Goal: Check status: Check status

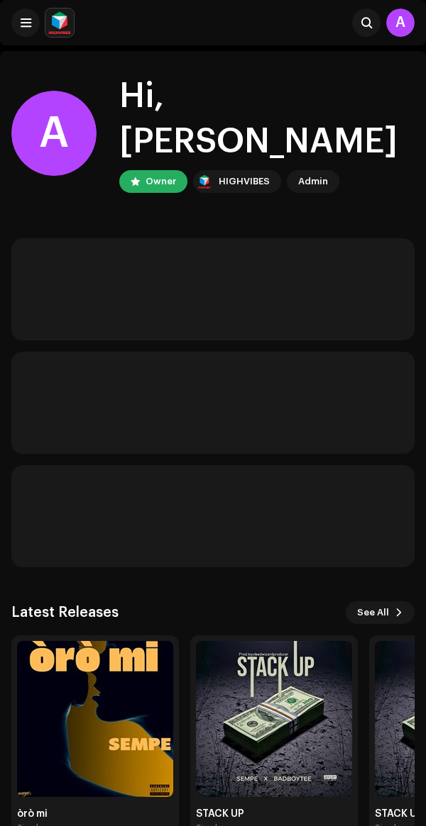
scroll to position [50, 0]
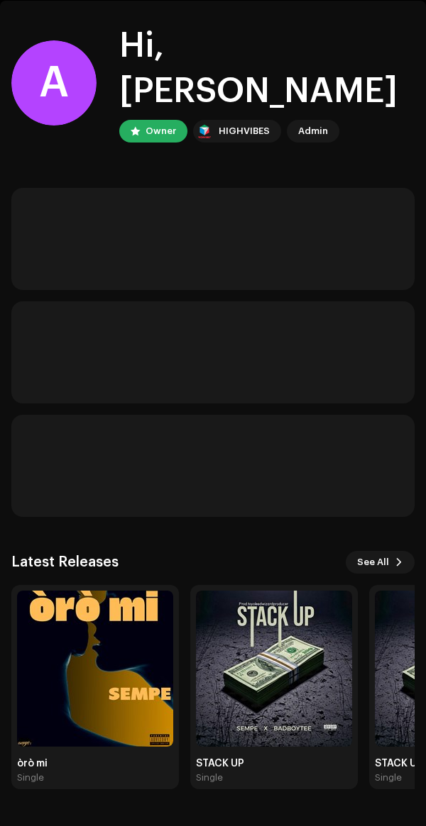
click at [133, 661] on div "A Hi, [PERSON_NAME] Owner HIGHVIBES Admin Latest Releases See All òrò mi Single…" at bounding box center [213, 414] width 426 height 826
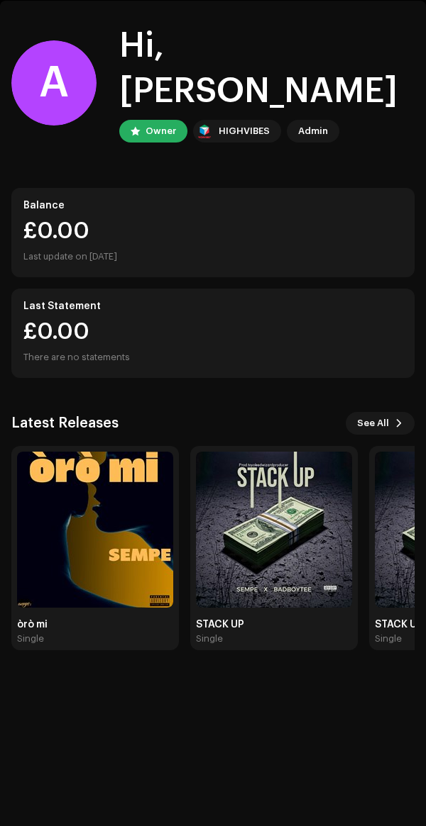
click at [106, 633] on div "Single" at bounding box center [95, 638] width 156 height 11
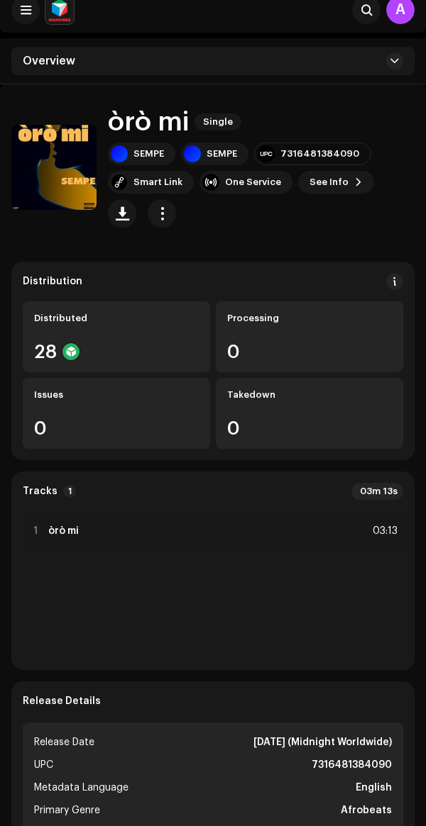
scroll to position [10, 0]
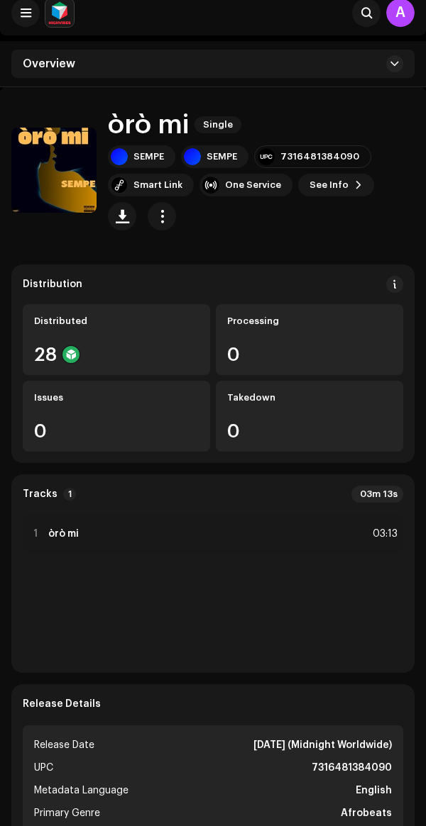
click at [165, 187] on div "Smart Link" at bounding box center [157, 184] width 49 height 11
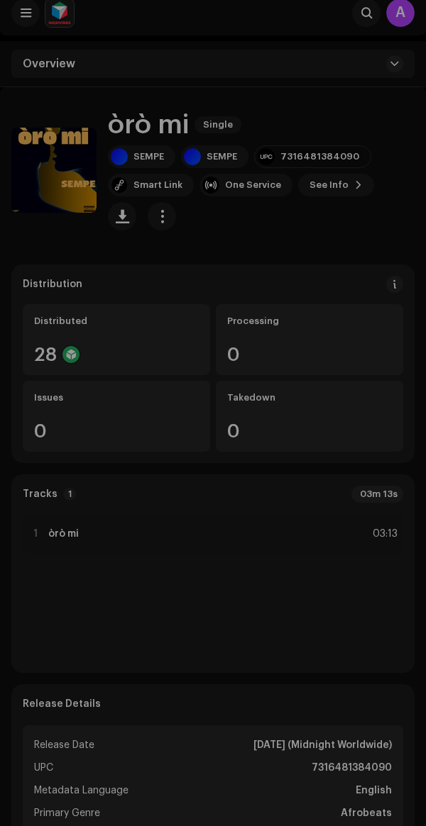
click at [277, 615] on div "[DOMAIN_NAME] Smart Link [URL][DOMAIN_NAME]" at bounding box center [213, 413] width 426 height 826
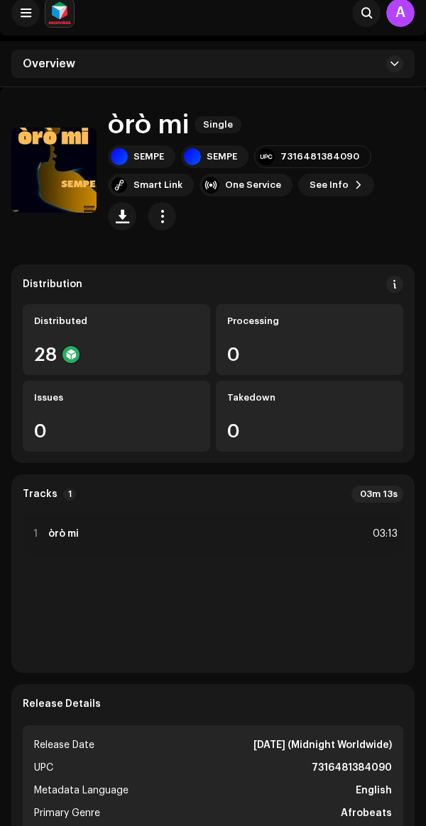
click at [158, 211] on span "button" at bounding box center [161, 216] width 13 height 11
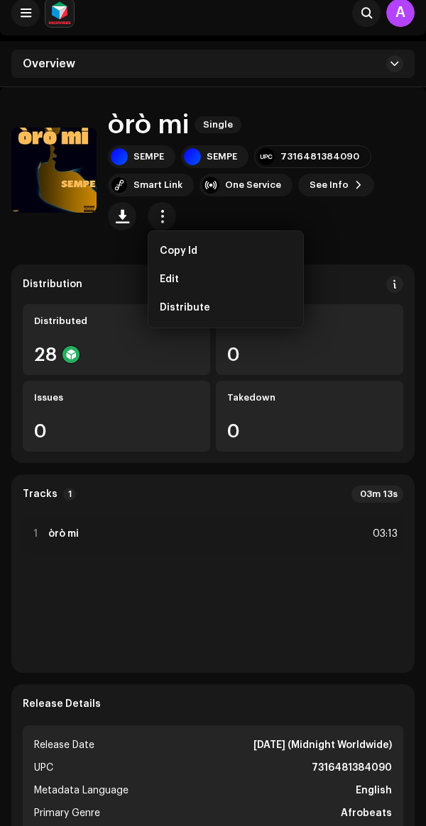
click at [345, 253] on catalog-releases-details-overview "òrò mi Single òrò mi Single SEMPE SEMPE 7316481384090 Smart Link One Service Se…" at bounding box center [213, 802] width 426 height 1431
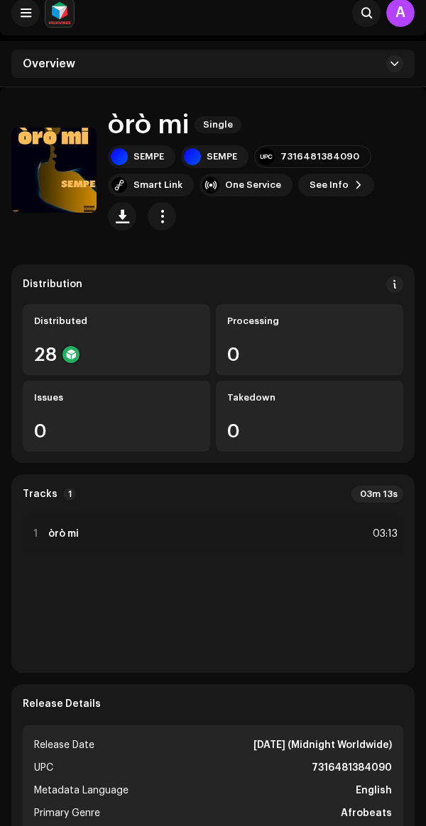
click at [163, 336] on div "Distributed 28" at bounding box center [116, 339] width 187 height 71
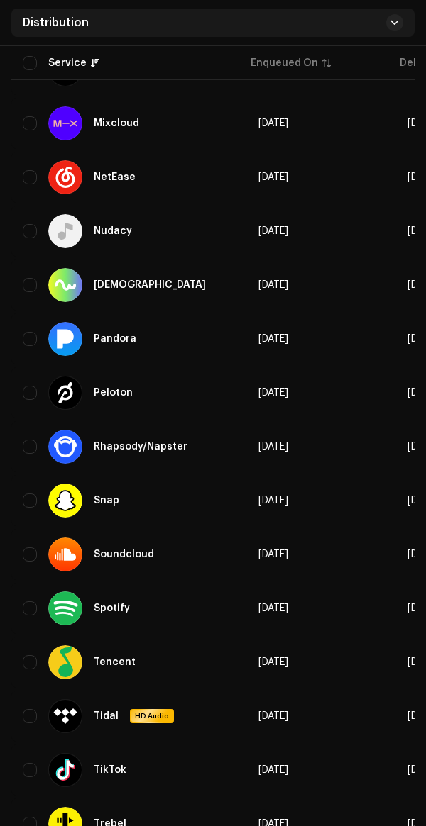
scroll to position [1070, 0]
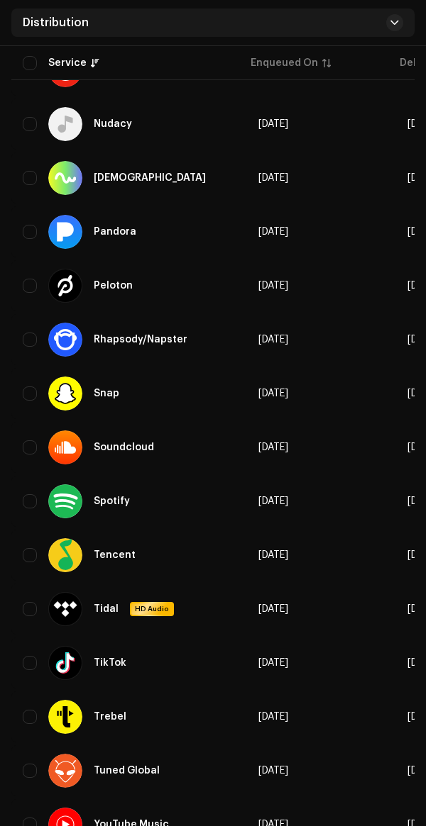
click at [203, 492] on div "Spotify" at bounding box center [129, 501] width 213 height 34
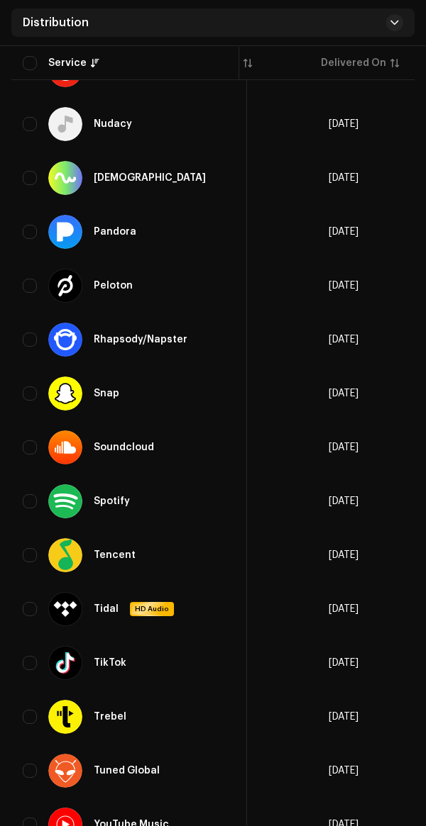
scroll to position [0, 0]
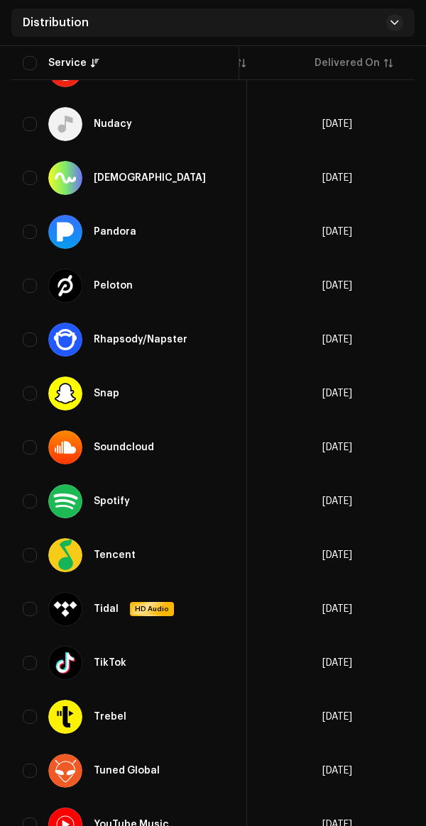
click at [204, 497] on div "Spotify" at bounding box center [129, 501] width 213 height 34
click at [49, 484] on div at bounding box center [65, 501] width 34 height 34
click at [31, 494] on input "checkbox" at bounding box center [30, 501] width 14 height 14
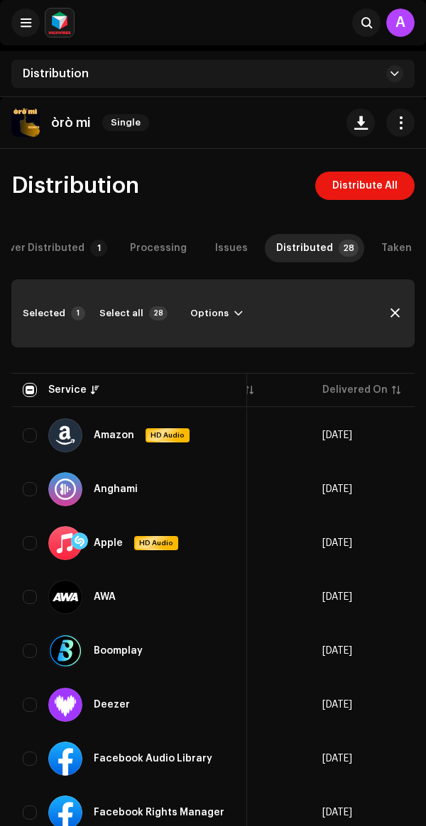
click at [234, 313] on span "button" at bounding box center [238, 313] width 9 height 11
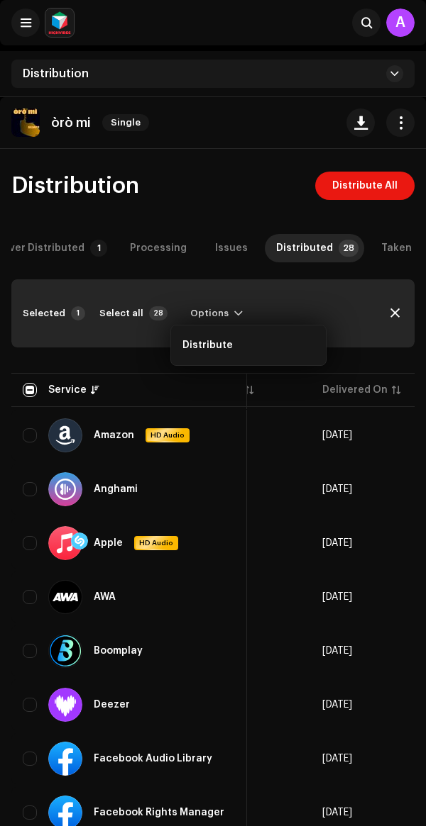
click at [333, 306] on div "Selected 1 Select all 28 Options" at bounding box center [212, 313] width 403 height 68
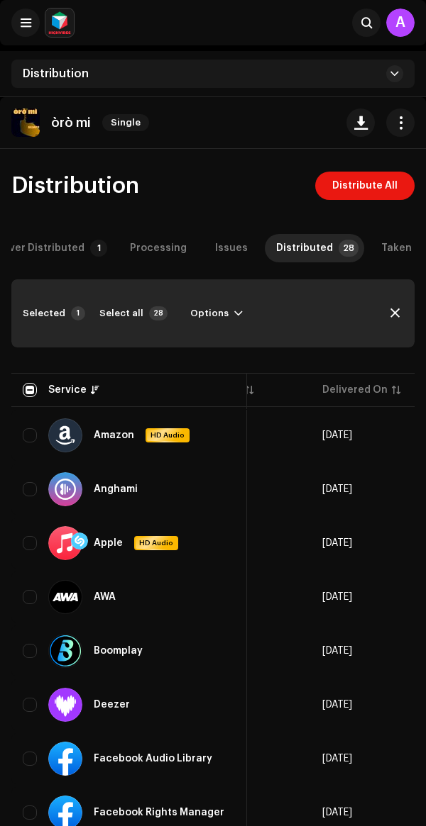
click at [394, 311] on span "button" at bounding box center [394, 313] width 9 height 11
checkbox input "false"
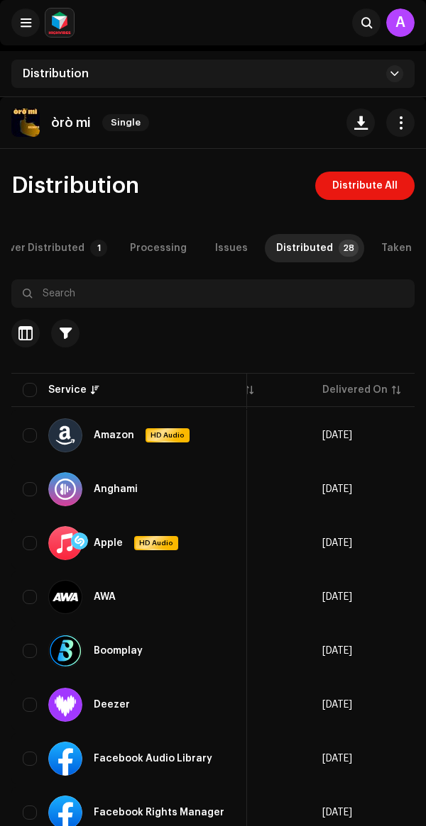
click at [37, 340] on button "button" at bounding box center [25, 333] width 28 height 28
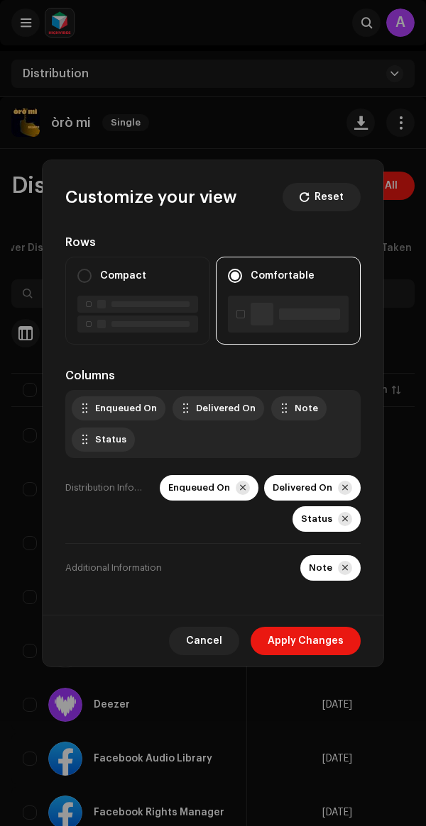
click at [116, 326] on div at bounding box center [150, 324] width 78 height 6
radio input "true"
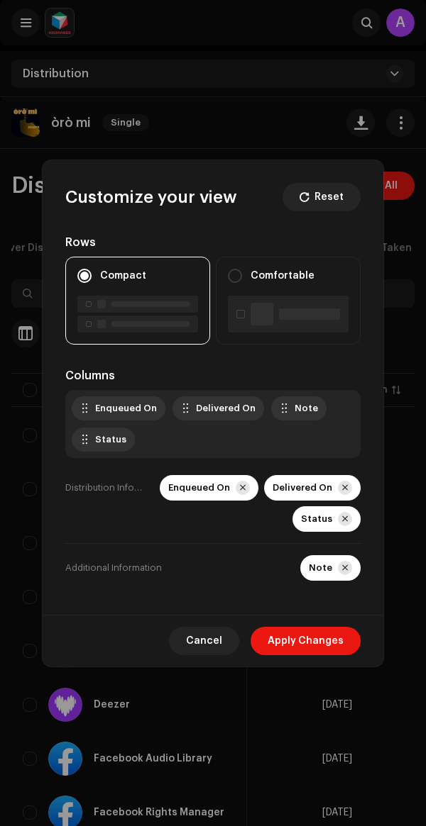
click at [319, 648] on span "Apply Changes" at bounding box center [305, 641] width 76 height 28
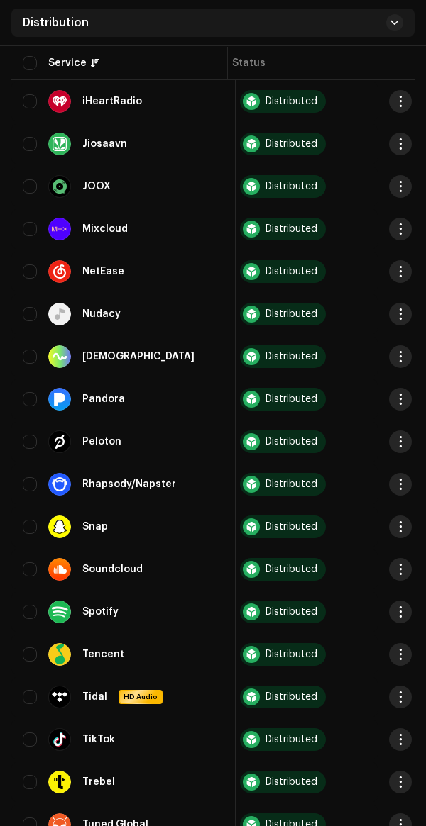
click at [395, 606] on span "button" at bounding box center [400, 611] width 11 height 11
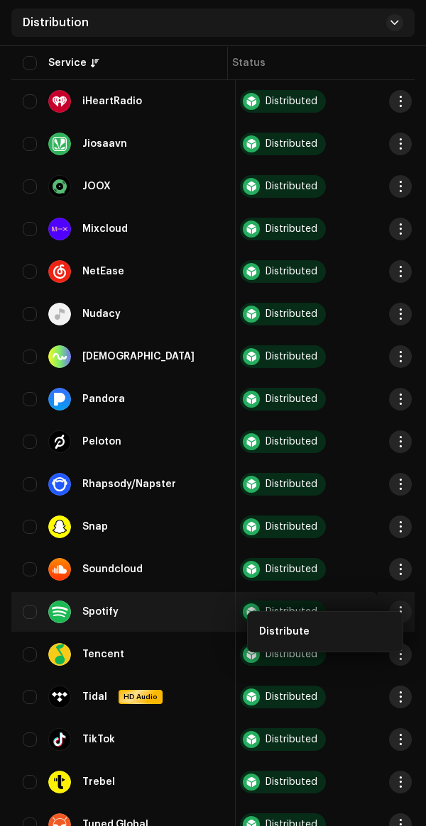
click at [285, 734] on div "Distributed" at bounding box center [283, 739] width 86 height 23
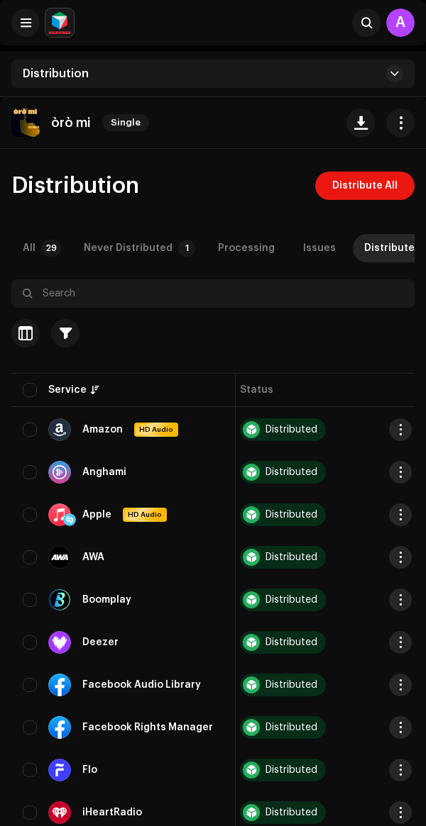
click at [53, 241] on p-badge "29" at bounding box center [51, 248] width 20 height 17
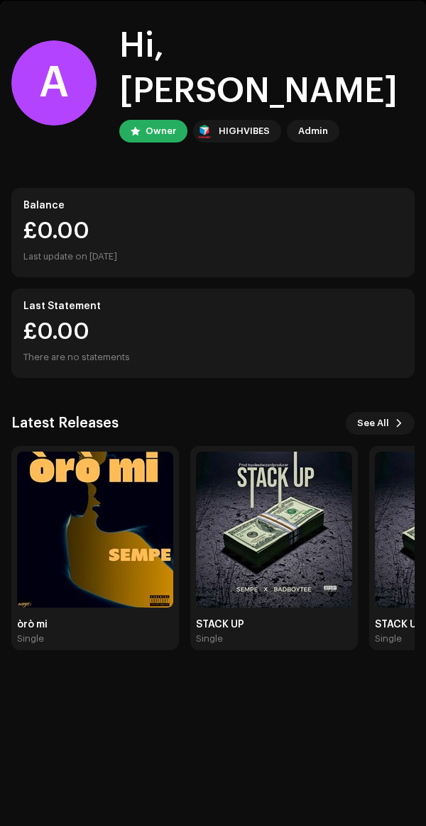
click at [131, 619] on div "òrò mi" at bounding box center [95, 624] width 156 height 11
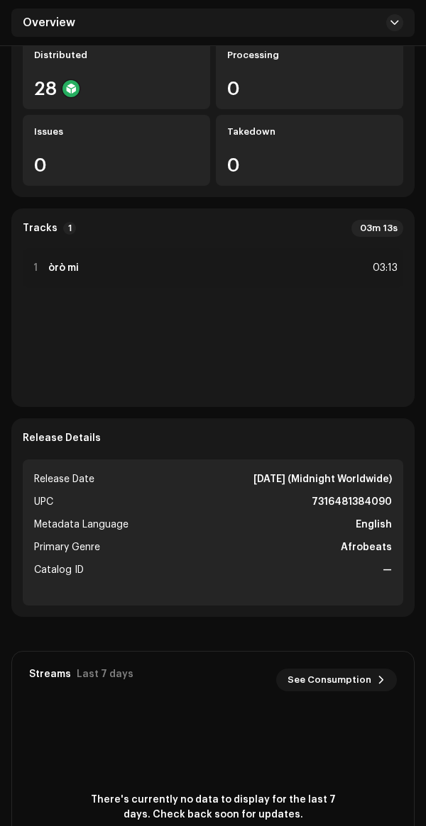
scroll to position [117, 0]
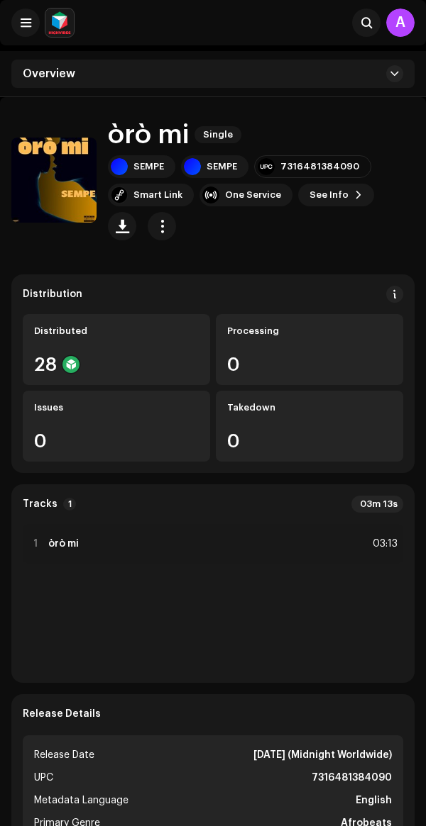
click at [169, 190] on div "Smart Link" at bounding box center [157, 194] width 49 height 11
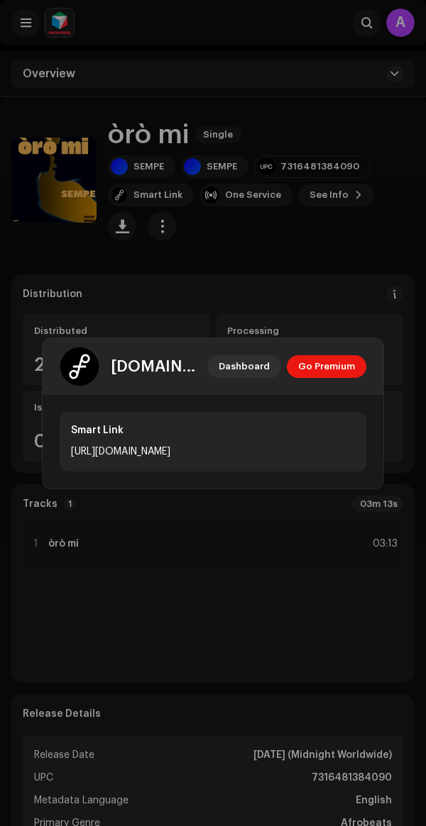
click at [185, 455] on div at bounding box center [180, 450] width 9 height 11
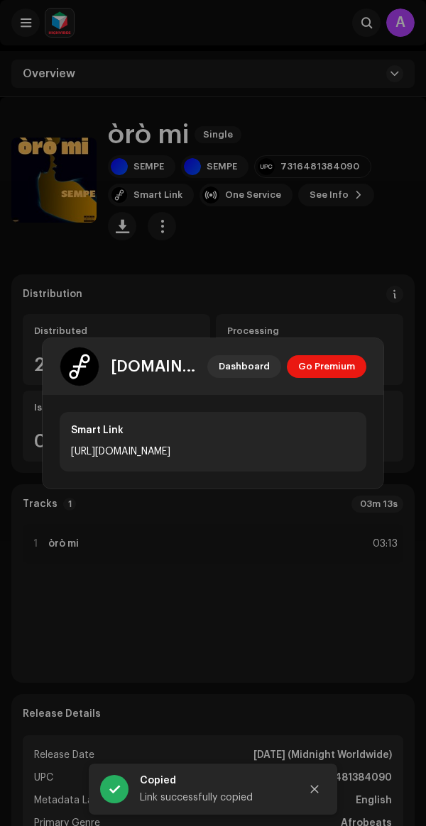
click at [350, 433] on div at bounding box center [350, 430] width 10 height 11
